Goal: Find specific page/section: Find specific page/section

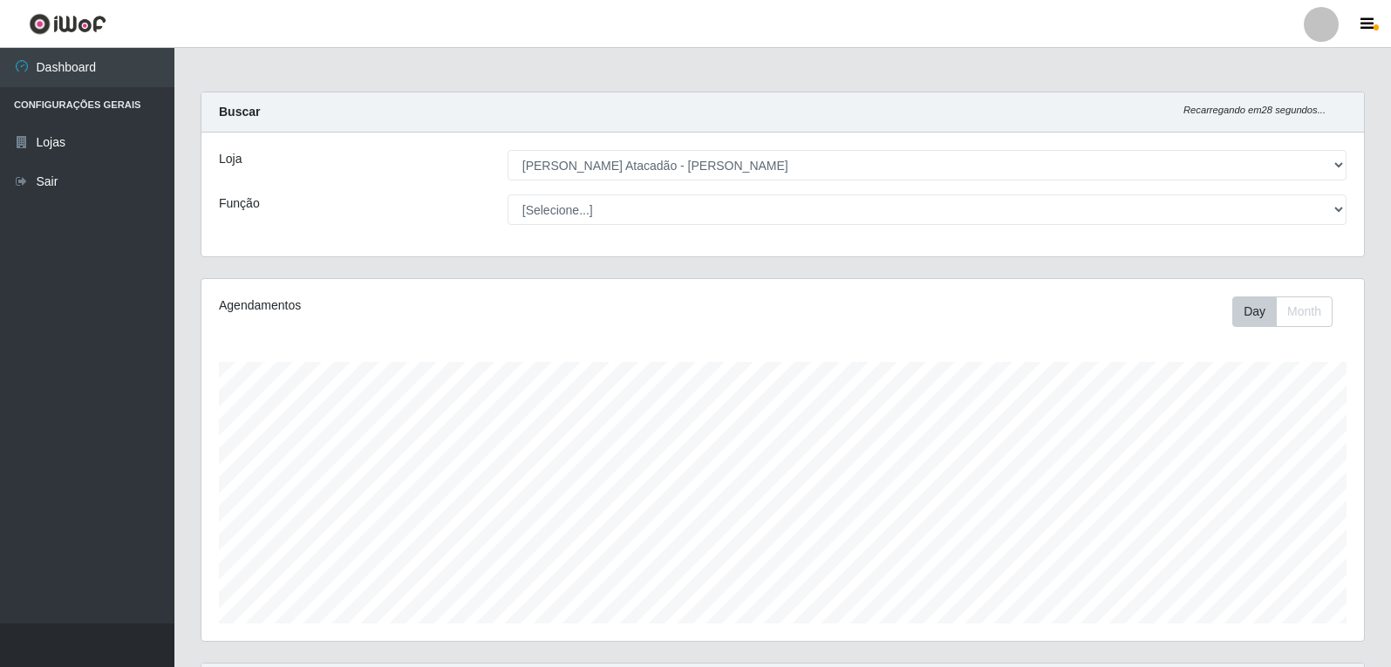
select select "523"
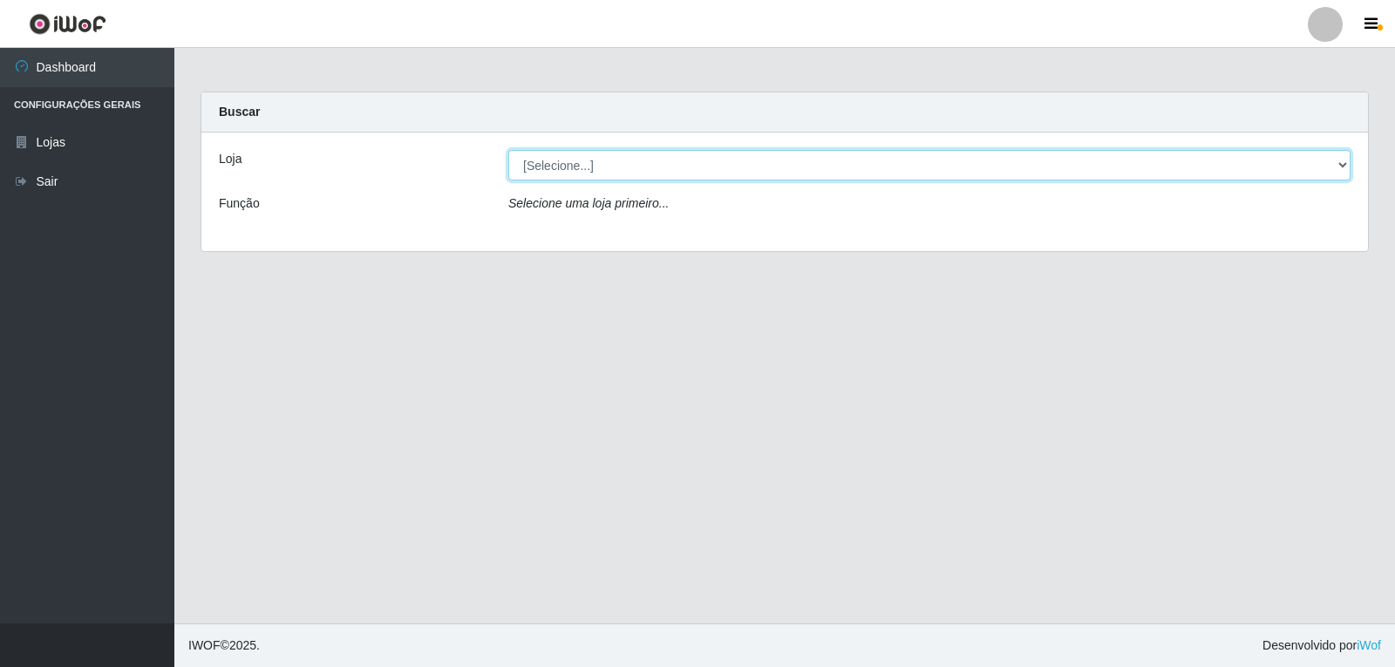
click at [611, 168] on select "[Selecione...] Queiroz Atacadão - João Câmara" at bounding box center [929, 165] width 842 height 31
select select "523"
click at [508, 150] on select "[Selecione...] Queiroz Atacadão - João Câmara" at bounding box center [929, 165] width 842 height 31
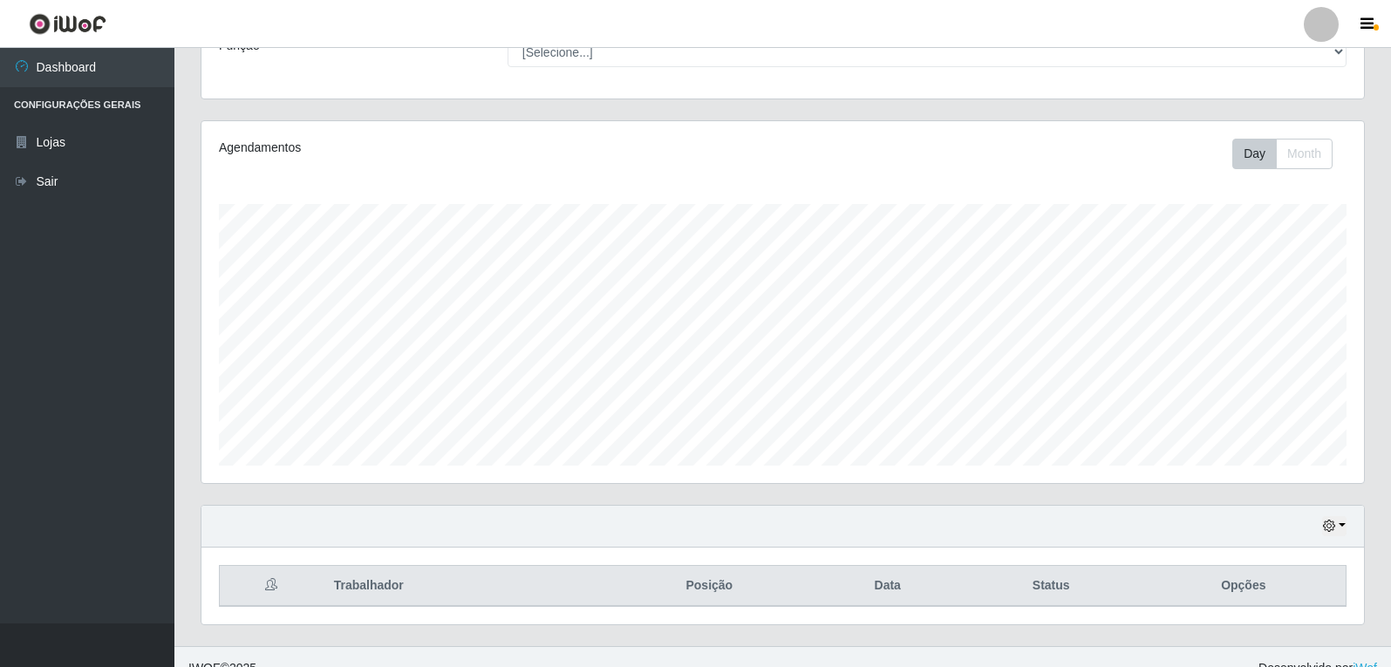
scroll to position [180, 0]
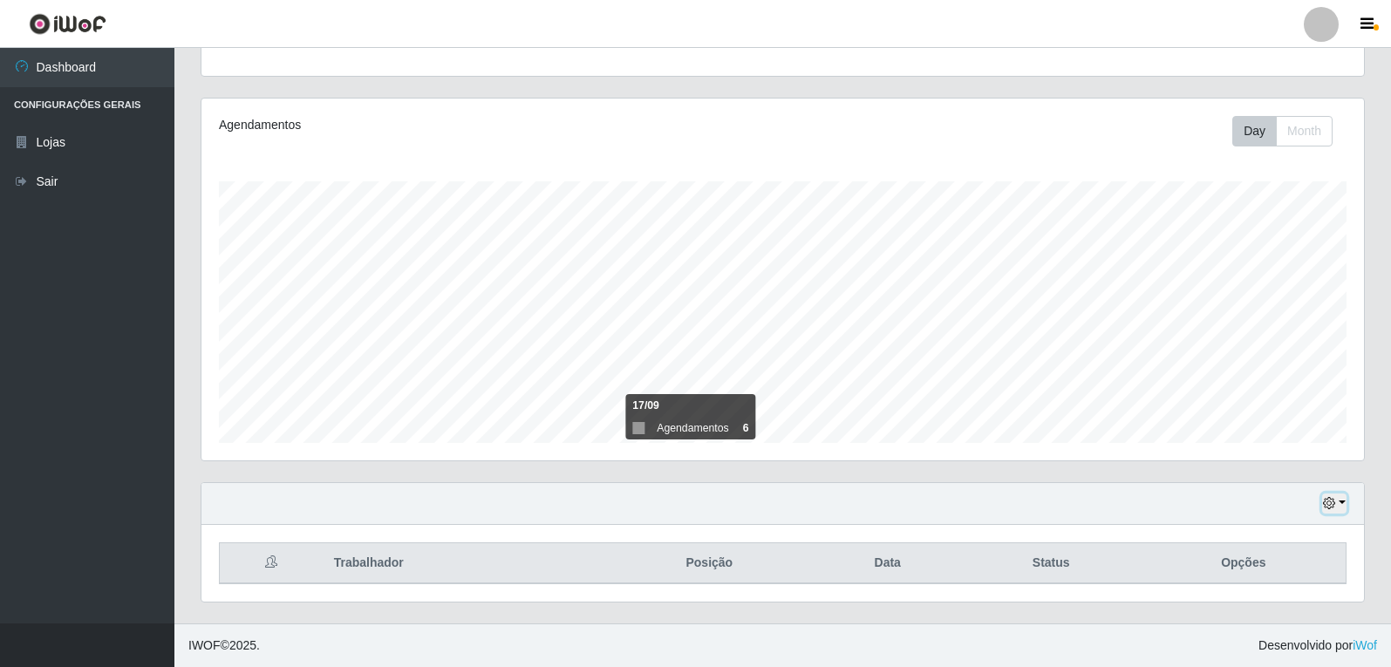
click at [1339, 507] on button "button" at bounding box center [1334, 504] width 24 height 20
click at [1298, 434] on button "1 Semana" at bounding box center [1277, 438] width 138 height 37
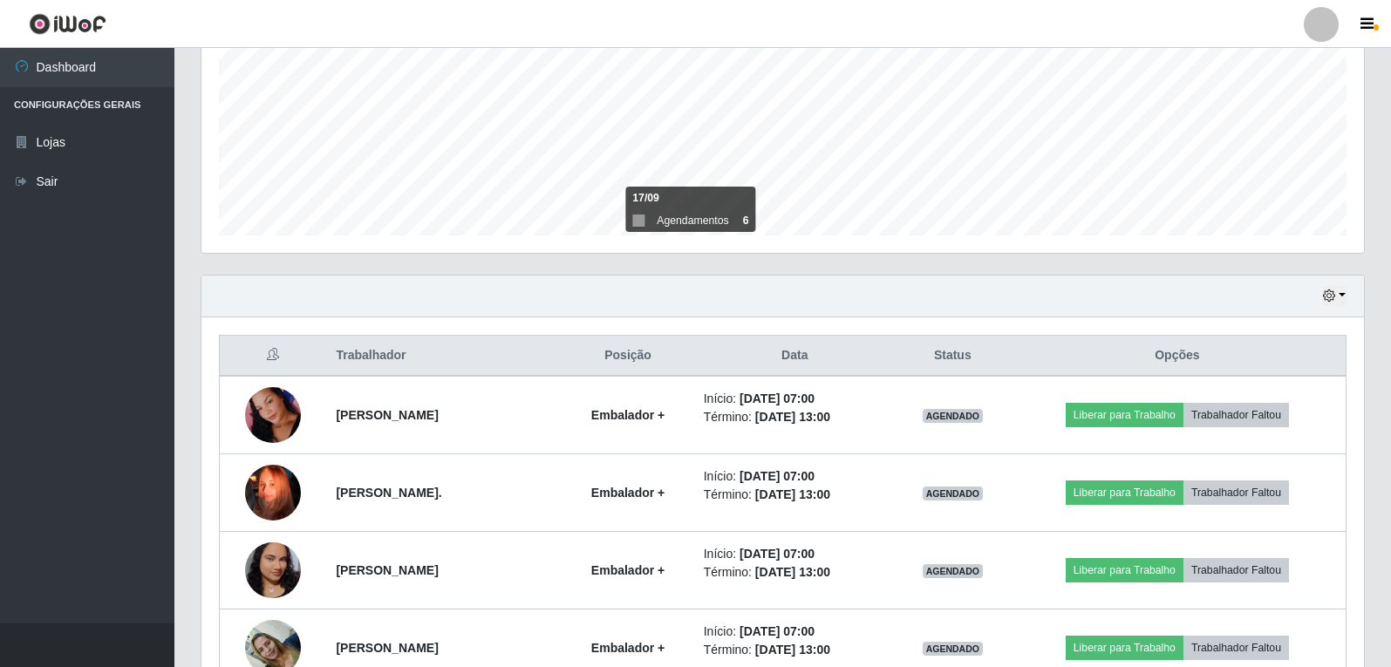
scroll to position [349, 0]
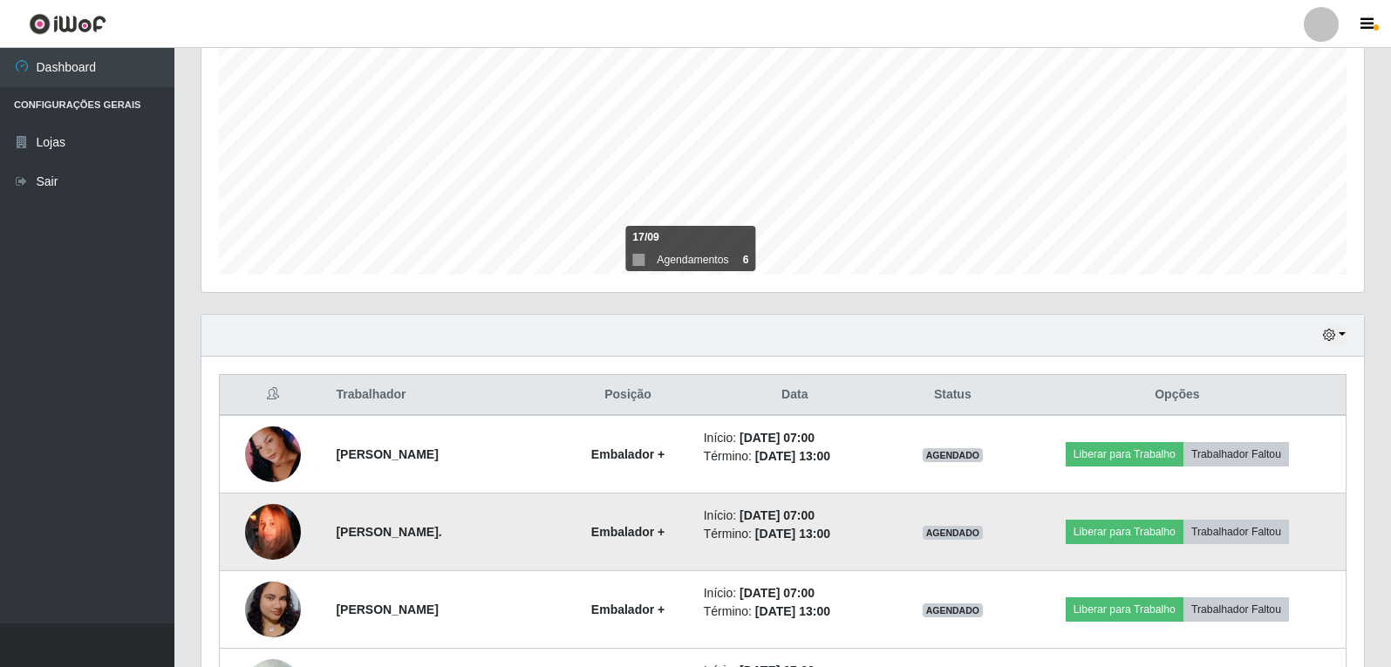
click at [264, 536] on img at bounding box center [273, 531] width 56 height 99
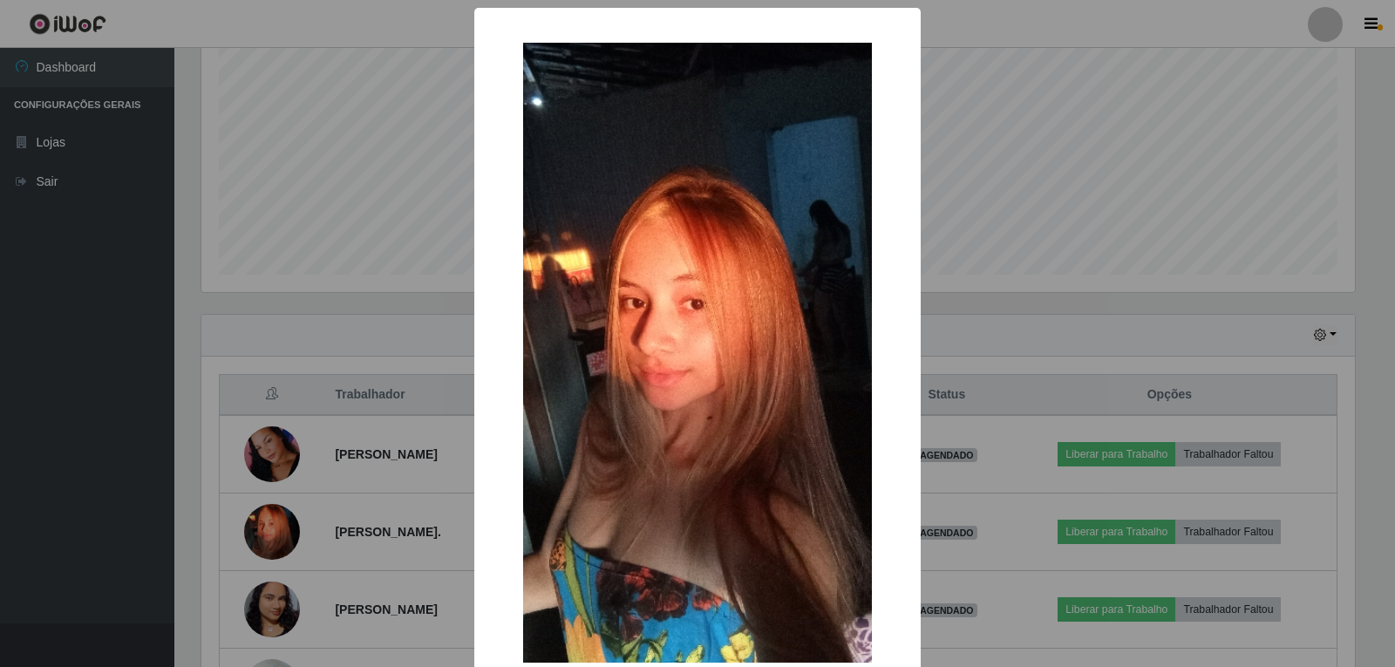
click at [1011, 162] on div "× OK Cancel" at bounding box center [697, 333] width 1395 height 667
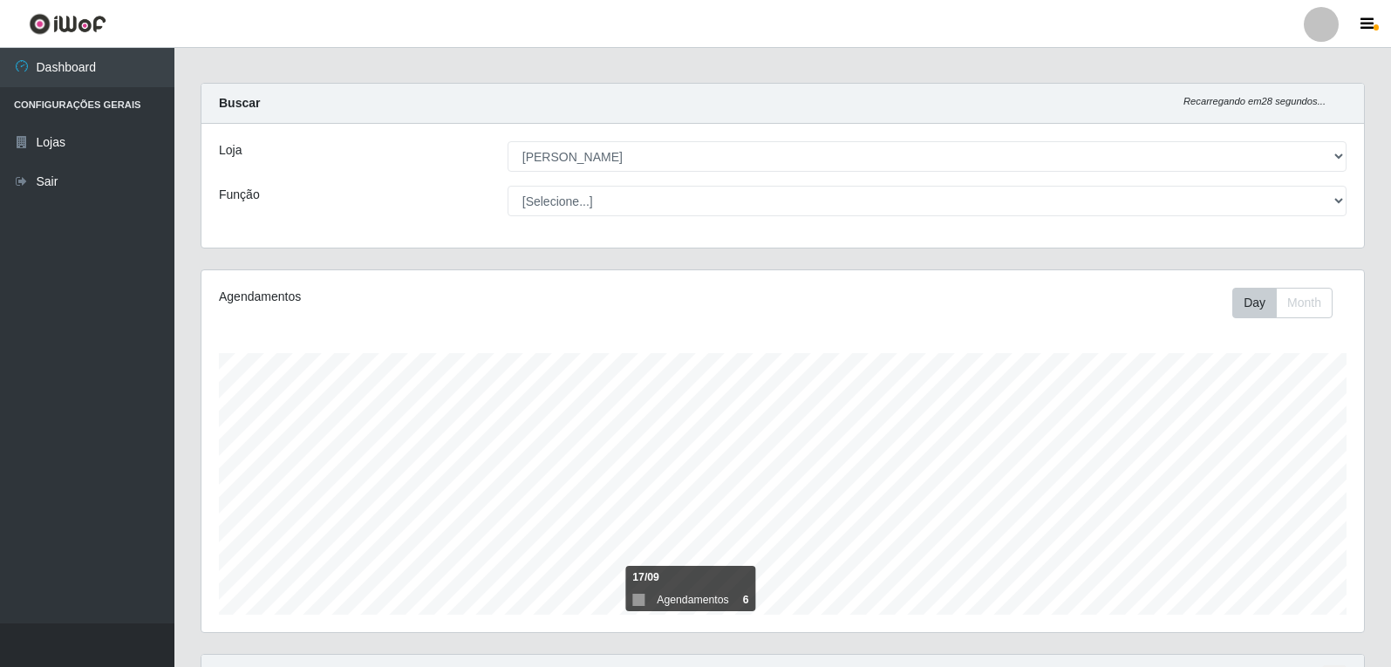
scroll to position [0, 0]
